Goal: Task Accomplishment & Management: Manage account settings

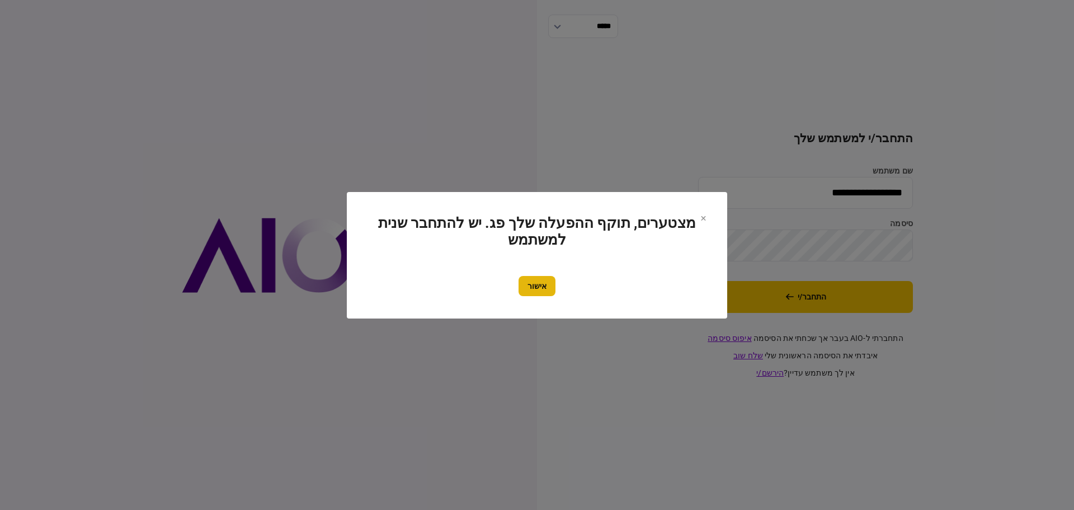
click at [542, 291] on button "אישור" at bounding box center [537, 286] width 37 height 20
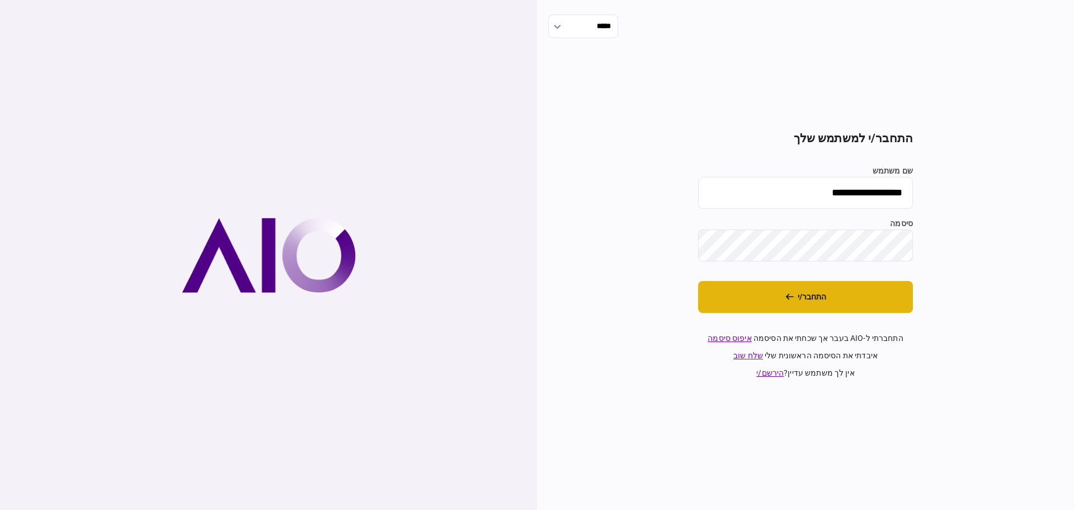
click at [812, 302] on button "התחבר/י" at bounding box center [805, 297] width 215 height 32
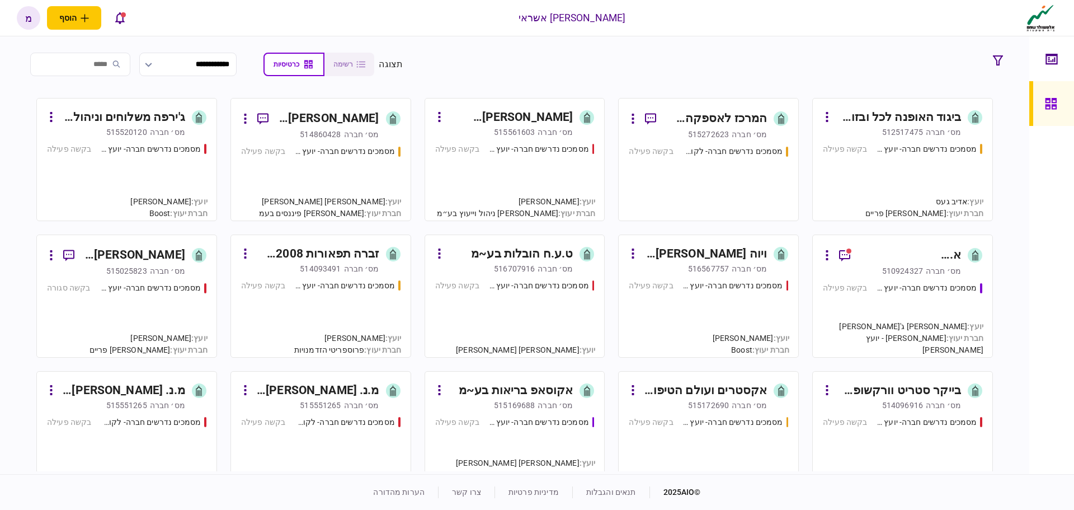
click at [907, 156] on div "מסמכים נדרשים חברה- יועץ - תהליך חברה בקשה פעילה" at bounding box center [902, 177] width 159 height 68
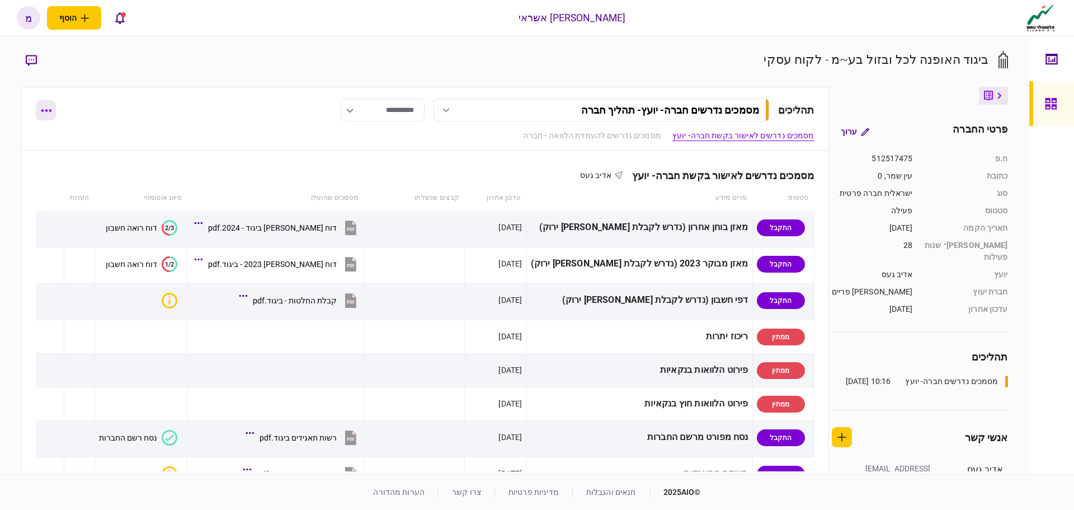
click at [44, 105] on button "button" at bounding box center [46, 110] width 20 height 20
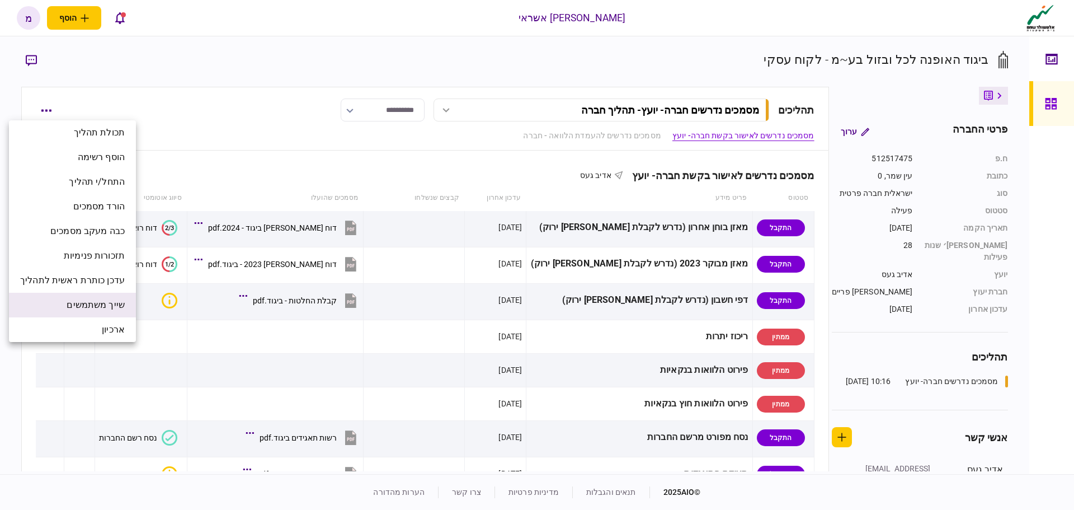
click at [123, 303] on span "שייך משתמשים" at bounding box center [96, 304] width 58 height 13
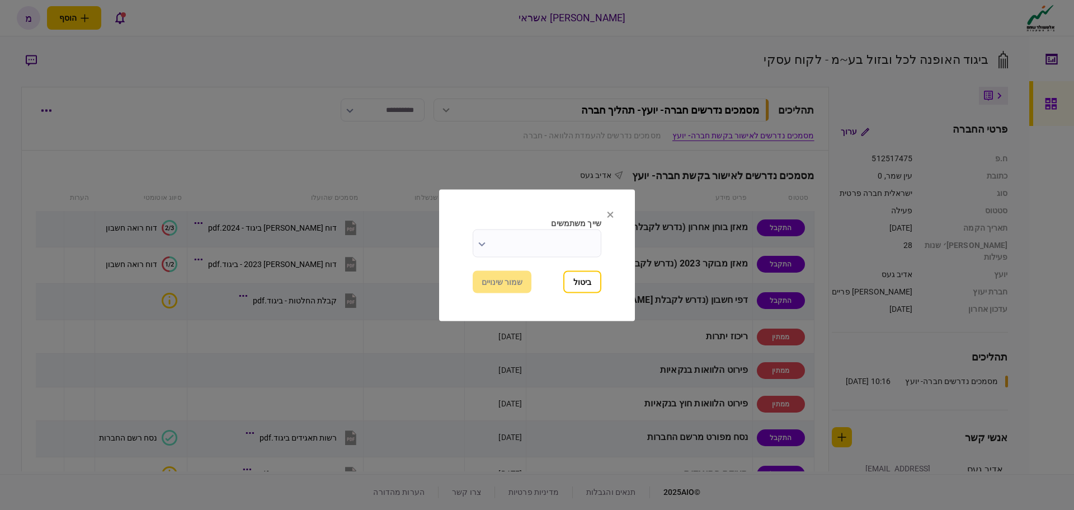
click at [493, 235] on input "שייך משתמשים" at bounding box center [537, 243] width 129 height 28
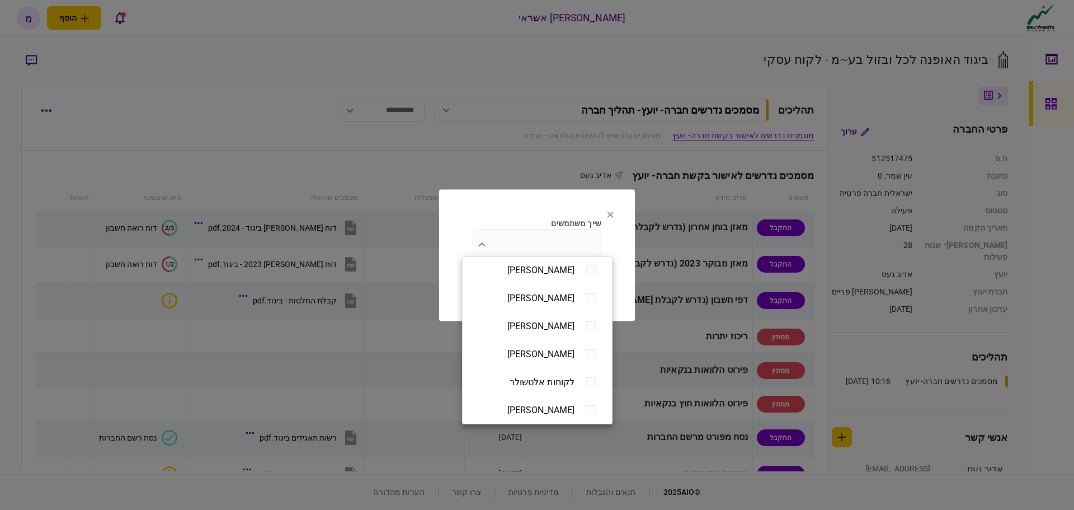
scroll to position [85, 0]
type input "**********"
click at [619, 274] on div at bounding box center [537, 255] width 1074 height 510
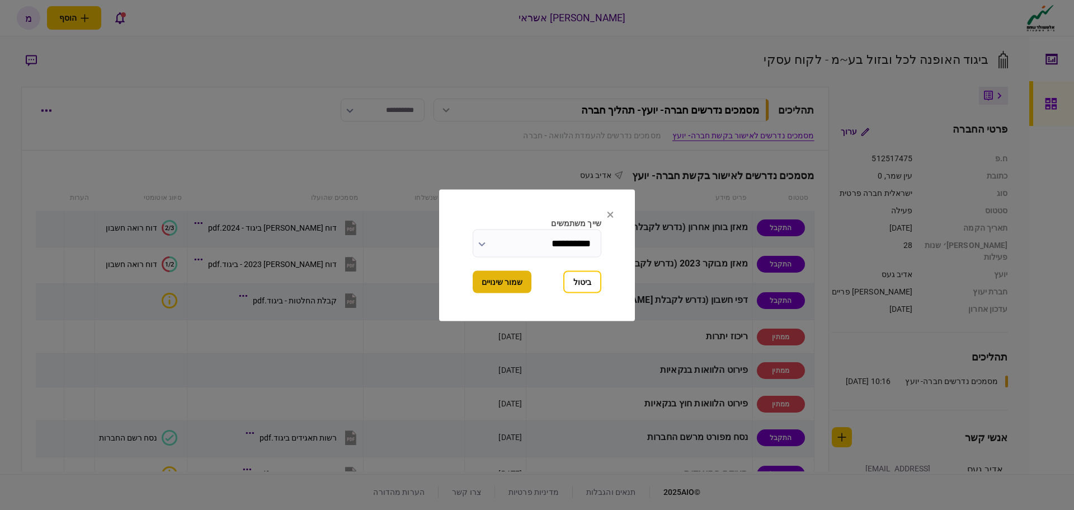
click at [501, 288] on button "שמור שינויים" at bounding box center [502, 281] width 59 height 22
